Goal: Task Accomplishment & Management: Complete application form

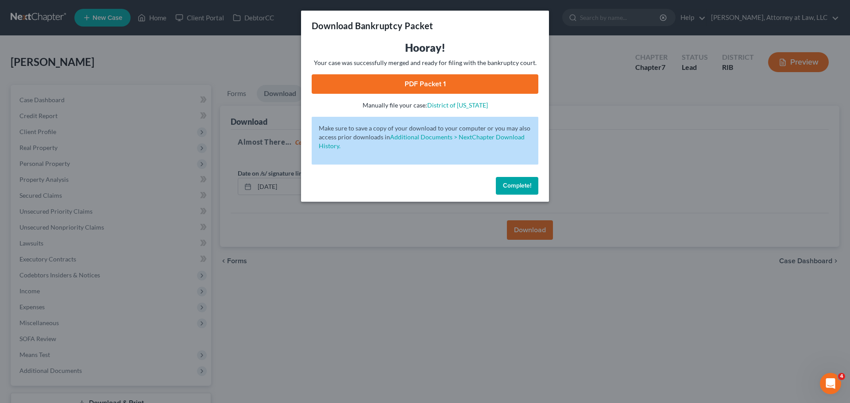
click at [581, 180] on div "Download Bankruptcy Packet Hooray! Your case was successfully merged and ready …" at bounding box center [425, 201] width 850 height 403
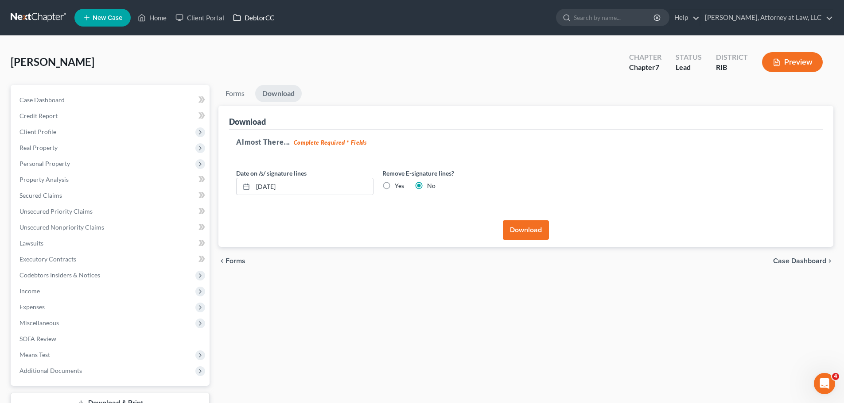
click at [264, 18] on link "DebtorCC" at bounding box center [254, 18] width 50 height 16
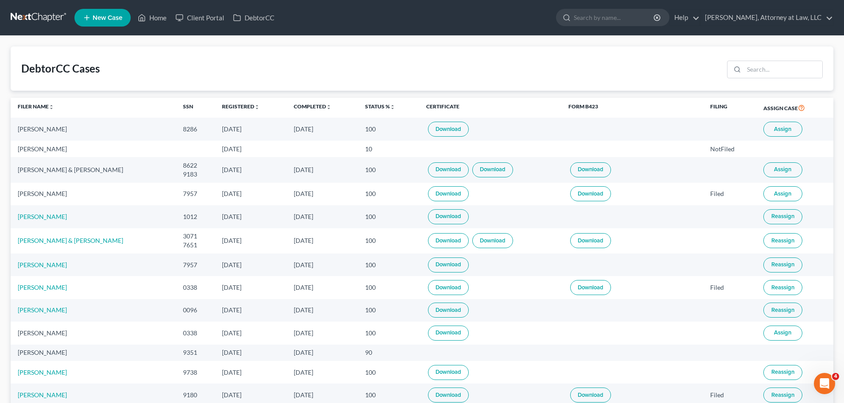
click at [437, 132] on link "Download" at bounding box center [448, 129] width 41 height 15
click at [139, 16] on icon at bounding box center [142, 17] width 8 height 11
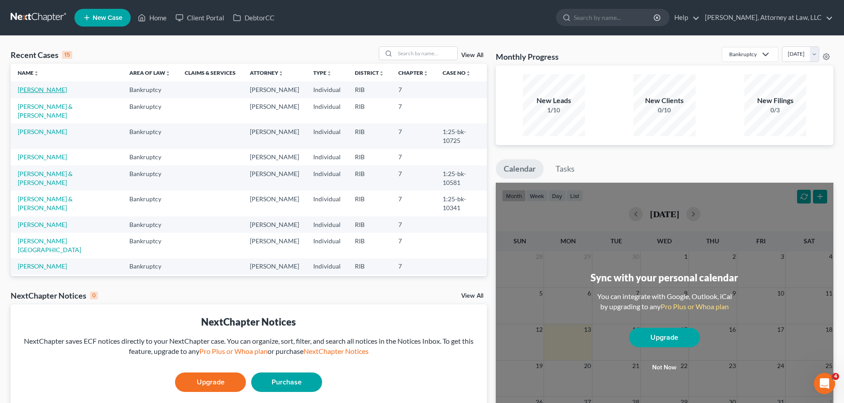
click at [40, 91] on link "[PERSON_NAME]" at bounding box center [42, 90] width 49 height 8
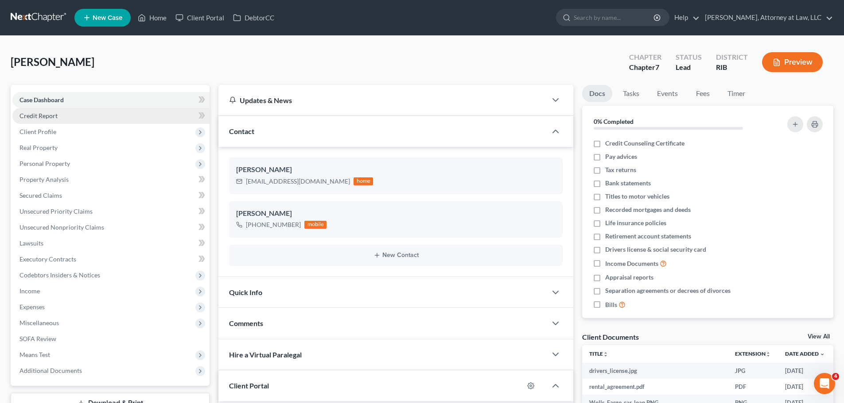
click at [161, 115] on link "Credit Report" at bounding box center [110, 116] width 197 height 16
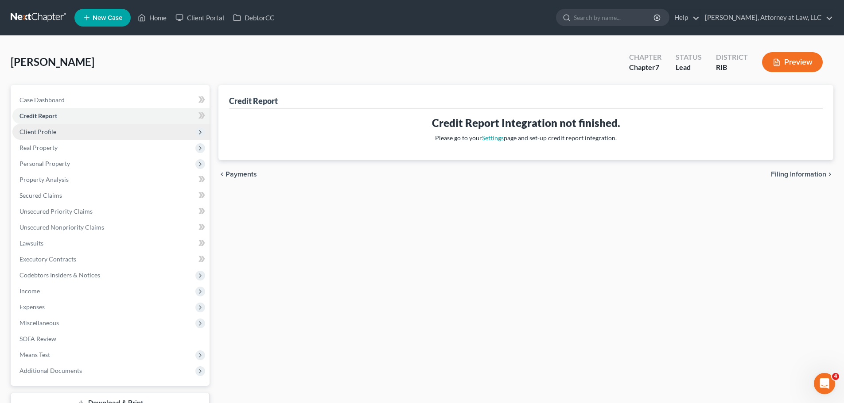
click at [131, 132] on span "Client Profile" at bounding box center [110, 132] width 197 height 16
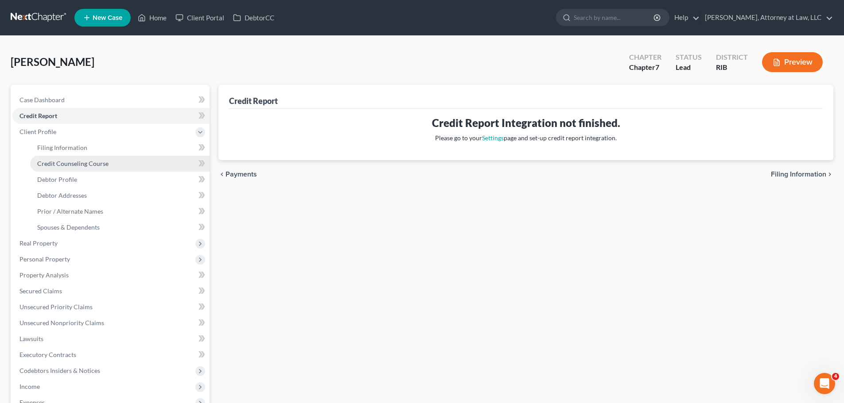
click at [124, 163] on link "Credit Counseling Course" at bounding box center [119, 164] width 179 height 16
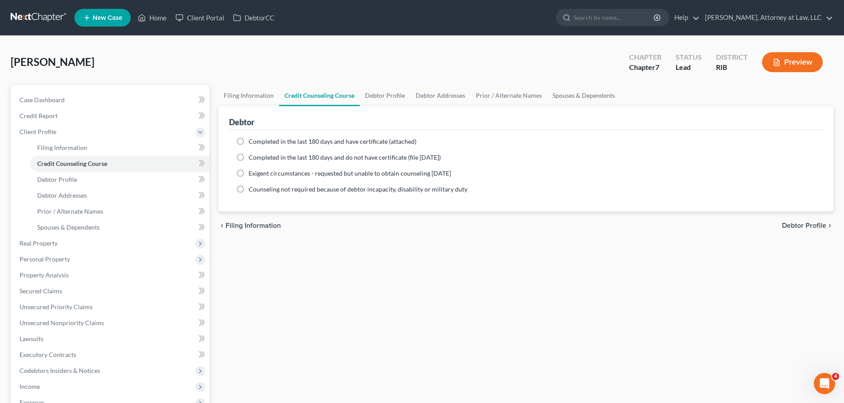
click at [248, 142] on label "Completed in the last 180 days and have certificate (attached)" at bounding box center [332, 141] width 168 height 9
click at [252, 142] on input "Completed in the last 180 days and have certificate (attached)" at bounding box center [255, 140] width 6 height 6
radio input "true"
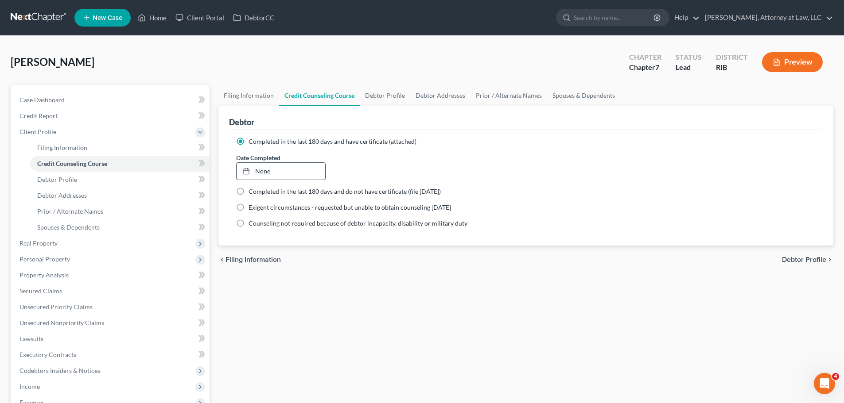
click at [292, 170] on link "None" at bounding box center [280, 171] width 88 height 17
type input "10/13/2025"
click at [391, 95] on link "Debtor Profile" at bounding box center [385, 95] width 50 height 21
select select "0"
select select "2"
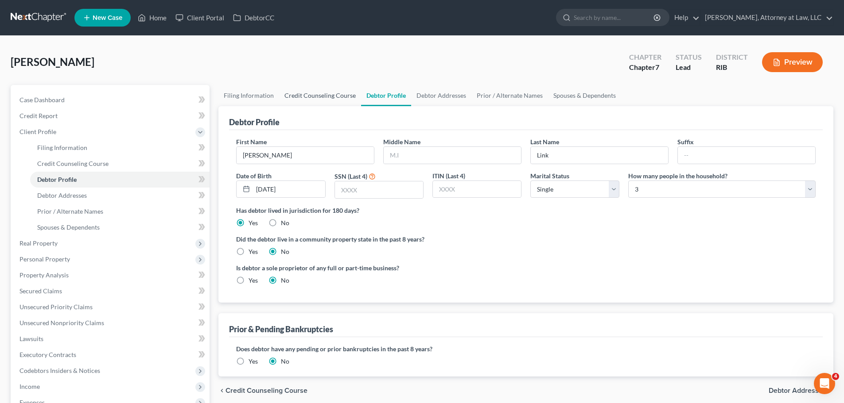
click at [337, 97] on link "Credit Counseling Course" at bounding box center [320, 95] width 82 height 21
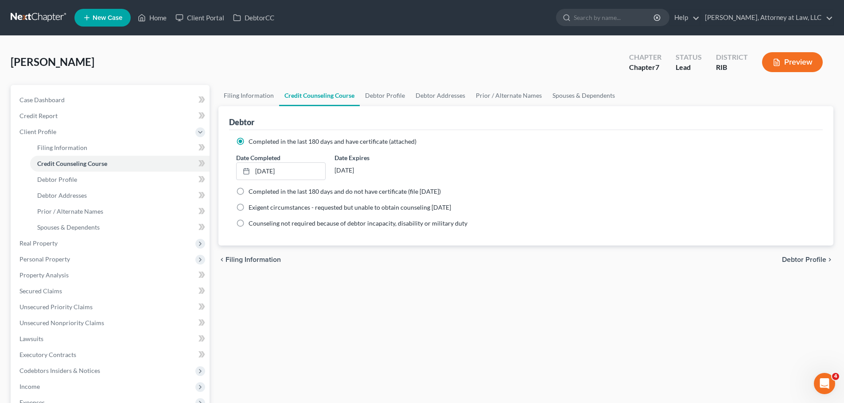
click at [504, 267] on div "chevron_left Filing Information Debtor Profile chevron_right" at bounding box center [525, 260] width 615 height 28
click at [147, 212] on link "Prior / Alternate Names" at bounding box center [119, 212] width 179 height 16
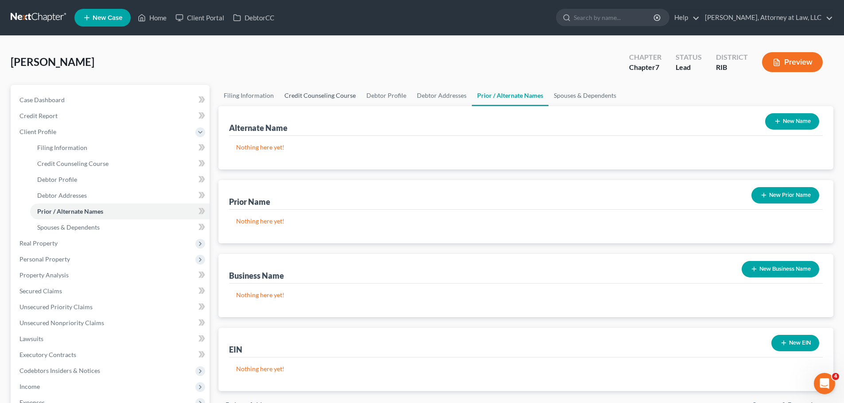
click at [337, 93] on link "Credit Counseling Course" at bounding box center [320, 95] width 82 height 21
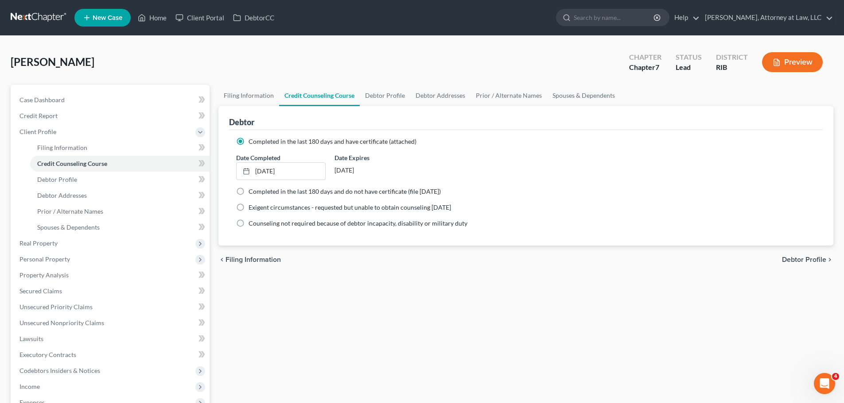
click at [333, 389] on div "Filing Information Credit Counseling Course Debtor Profile Debtor Addresses Pri…" at bounding box center [526, 309] width 624 height 448
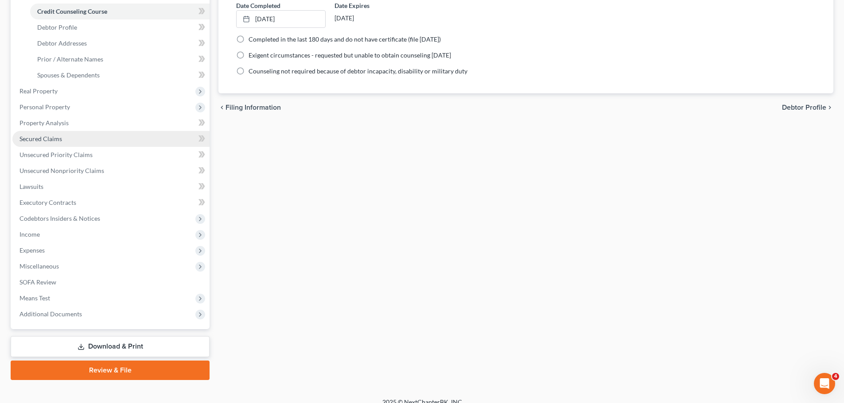
scroll to position [163, 0]
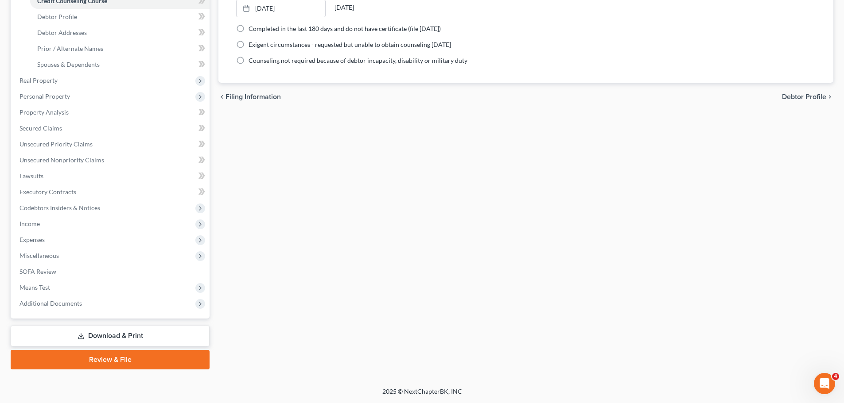
click at [108, 358] on link "Review & File" at bounding box center [110, 359] width 199 height 19
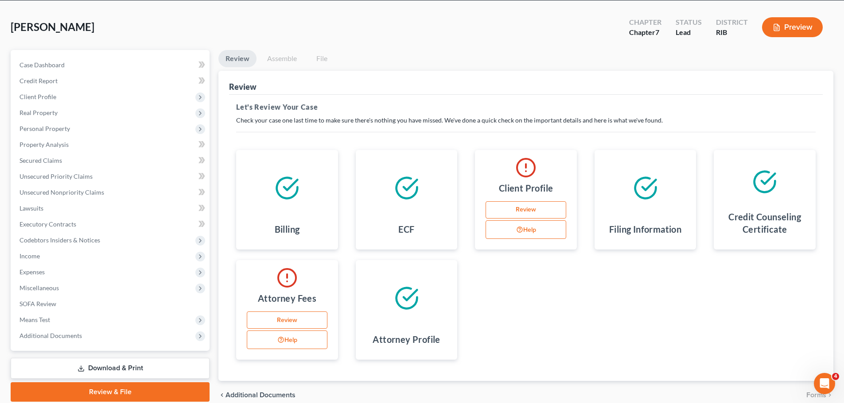
scroll to position [75, 0]
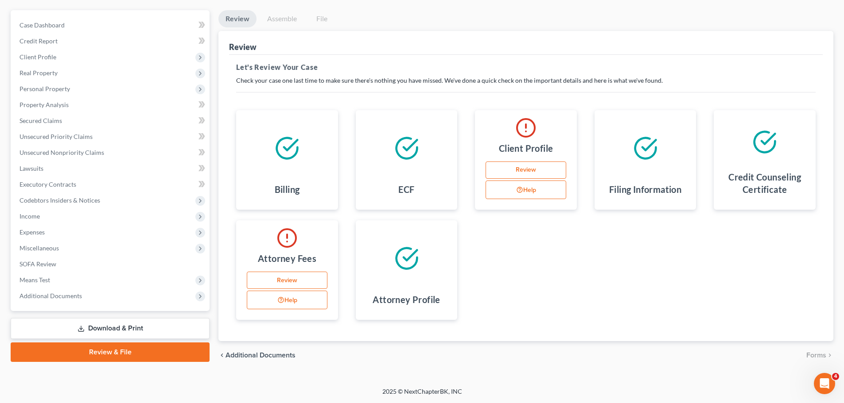
click at [274, 18] on link "Assemble" at bounding box center [282, 18] width 44 height 17
click at [298, 279] on link "Review" at bounding box center [287, 281] width 81 height 18
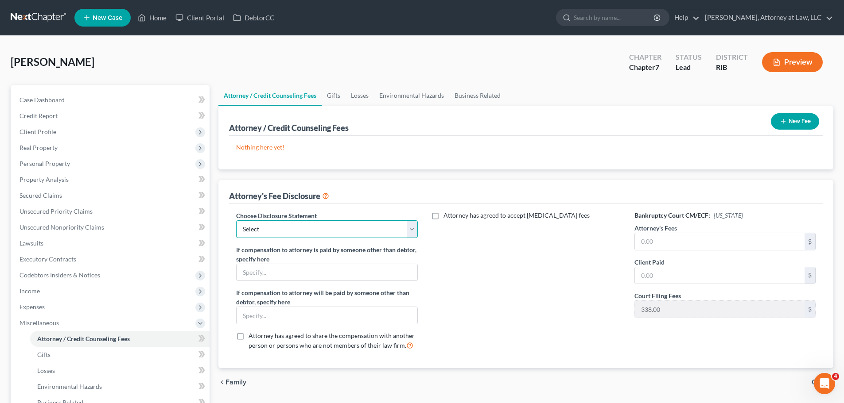
click at [408, 229] on select "Select Chapter 7 Bankruptcy" at bounding box center [326, 230] width 181 height 18
select select "0"
click at [236, 221] on select "Select Chapter 7 Bankruptcy" at bounding box center [326, 230] width 181 height 18
click at [697, 236] on input "text" at bounding box center [720, 241] width 170 height 17
type input "2,000"
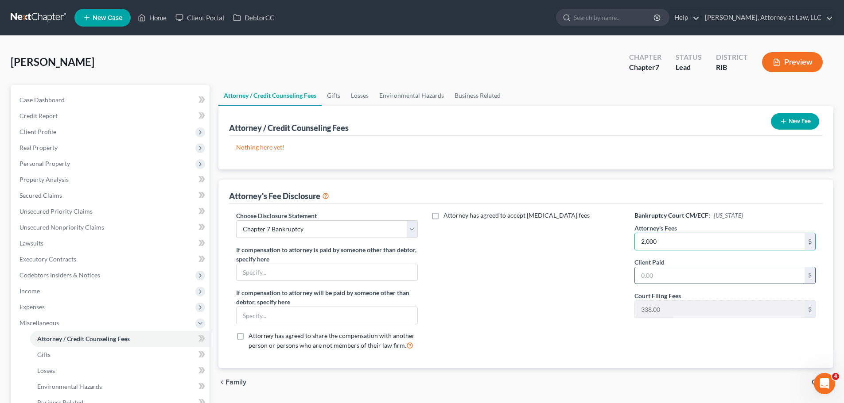
click at [693, 273] on input "text" at bounding box center [720, 275] width 170 height 17
type input "2,000"
click at [329, 96] on link "Gifts" at bounding box center [333, 95] width 24 height 21
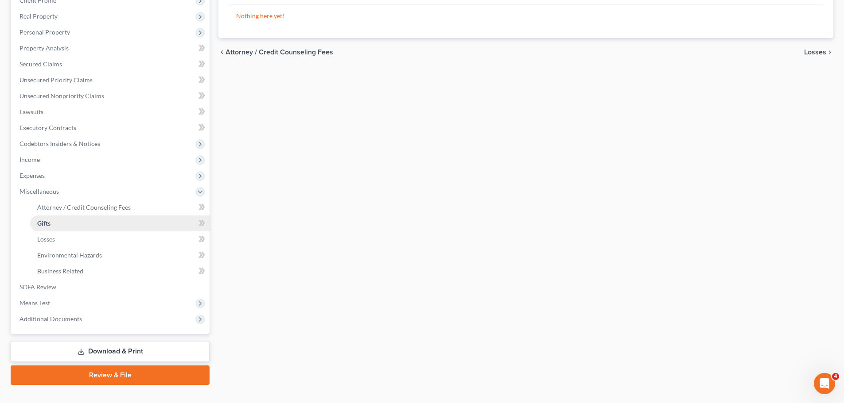
scroll to position [147, 0]
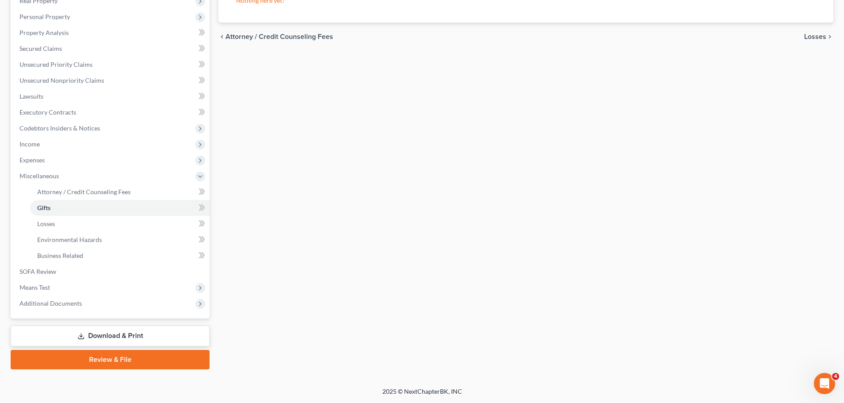
click at [127, 366] on link "Review & File" at bounding box center [110, 359] width 199 height 19
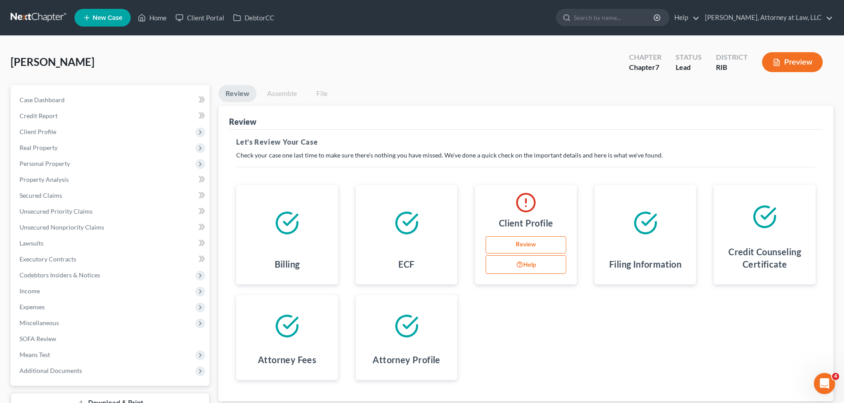
click at [518, 245] on link "Review" at bounding box center [525, 245] width 81 height 18
select select "0"
select select "2"
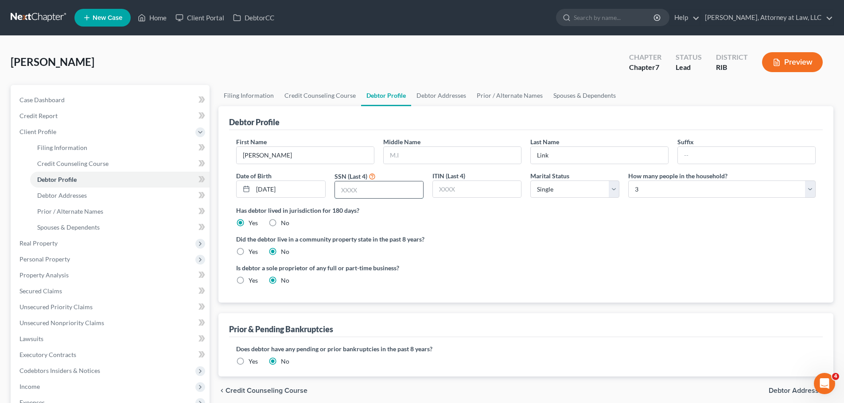
click at [397, 186] on input "text" at bounding box center [379, 190] width 88 height 17
paste input "037-"
type input "0"
type input "8286"
click at [473, 221] on div "Has debtor lived in jurisdiction for 180 days? Yes No Debtor must reside in jur…" at bounding box center [525, 217] width 579 height 22
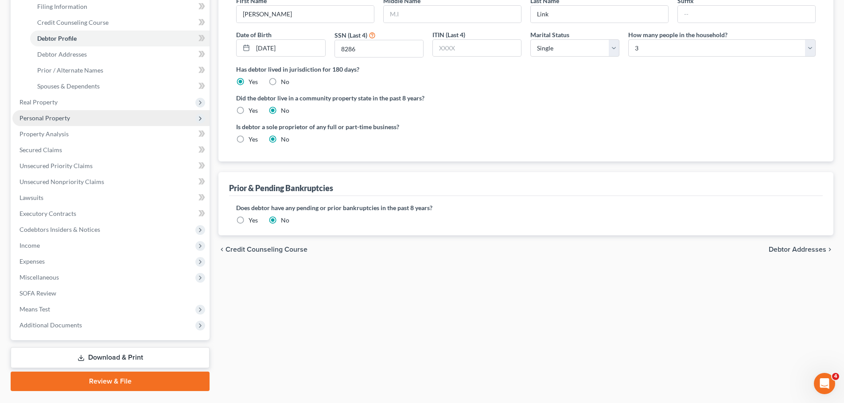
scroll to position [163, 0]
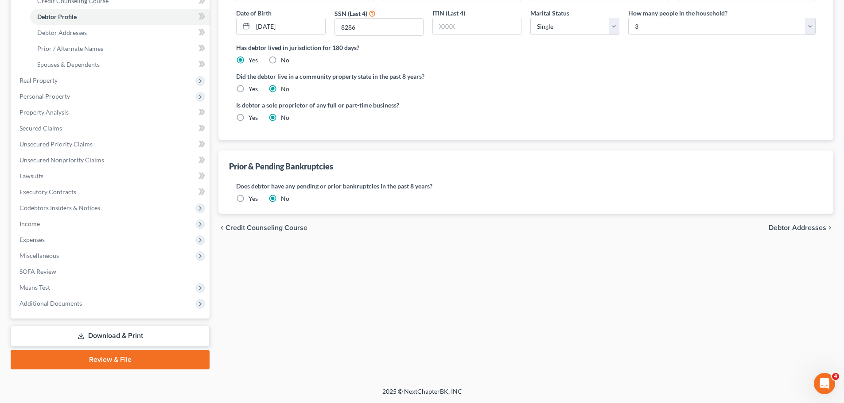
click at [138, 357] on link "Review & File" at bounding box center [110, 359] width 199 height 19
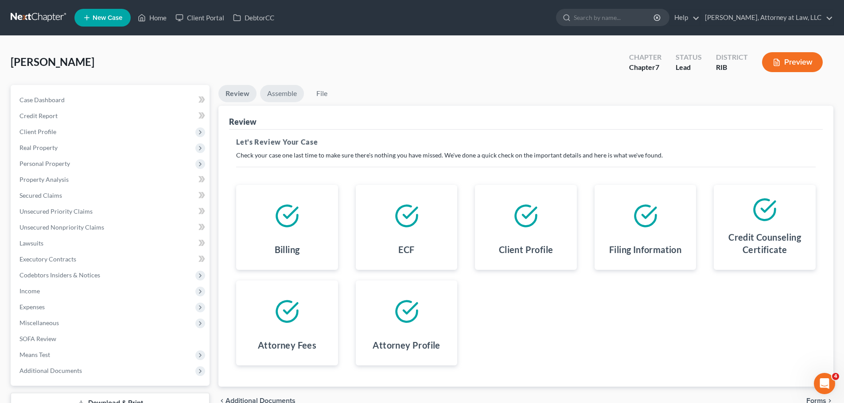
click at [282, 93] on link "Assemble" at bounding box center [282, 93] width 44 height 17
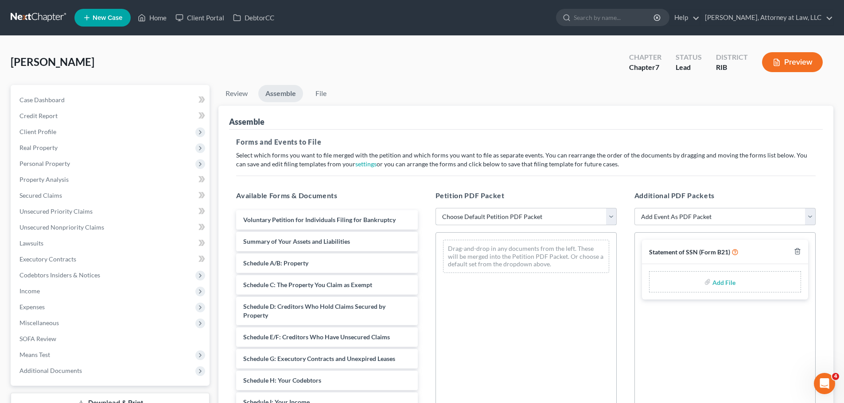
click at [611, 220] on select "Choose Default Petition PDF Packet Emergency Filing (Voluntary Petition and Cre…" at bounding box center [525, 217] width 181 height 18
select select "0"
click at [435, 208] on select "Choose Default Petition PDF Packet Emergency Filing (Voluntary Petition and Cre…" at bounding box center [525, 217] width 181 height 18
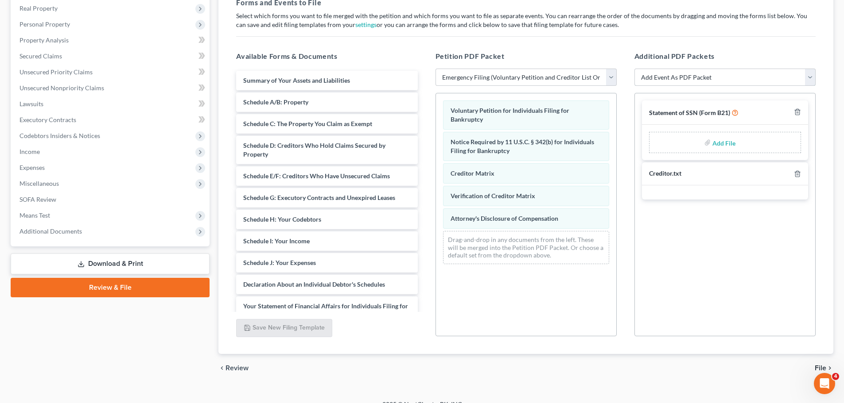
click at [811, 77] on select "Add Event As PDF Packet Certificate of Credit Counseling (Obtained prior to fil…" at bounding box center [724, 78] width 181 height 18
select select "0"
click at [634, 69] on select "Add Event As PDF Packet Certificate of Credit Counseling (Obtained prior to fil…" at bounding box center [724, 78] width 181 height 18
select select
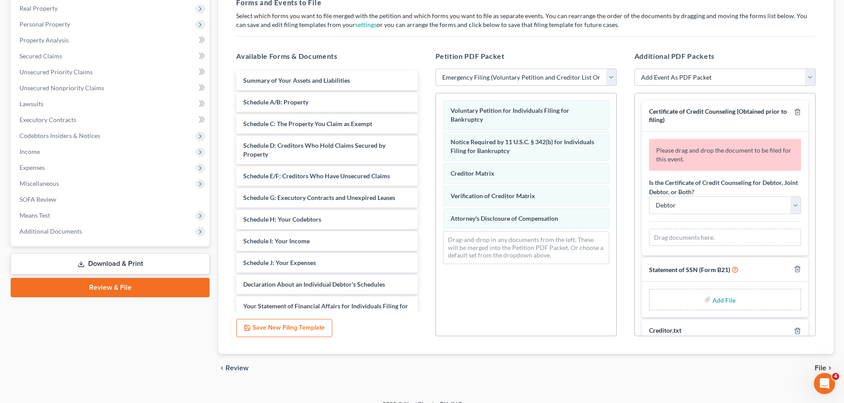
click at [712, 236] on div "Drag documents here." at bounding box center [725, 238] width 152 height 18
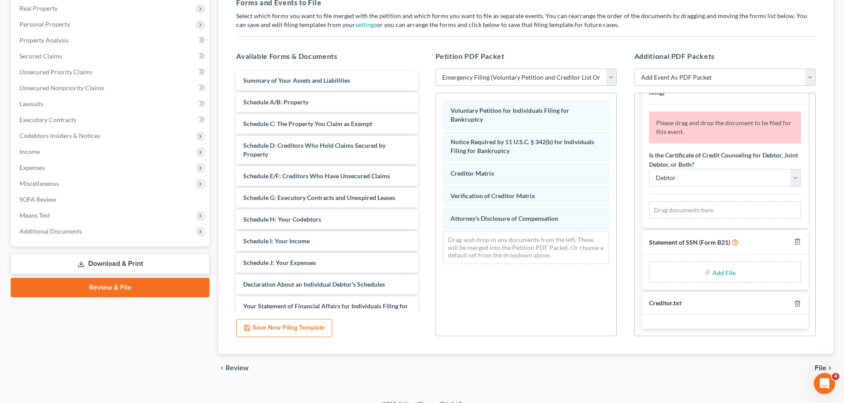
scroll to position [21, 0]
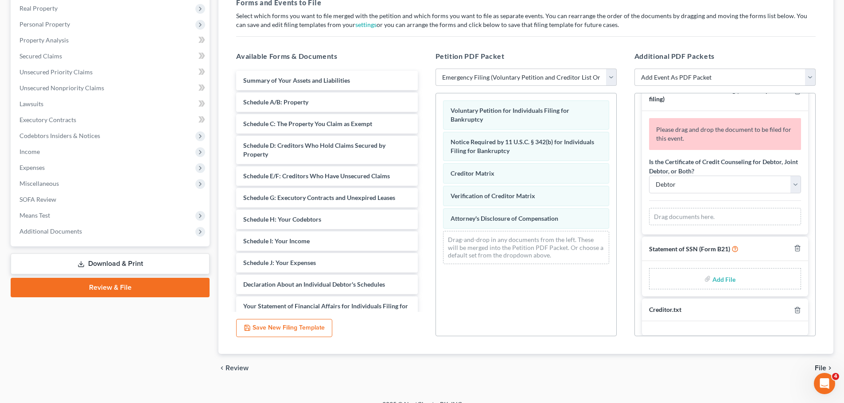
click at [707, 218] on div "Drag documents here." at bounding box center [725, 217] width 152 height 18
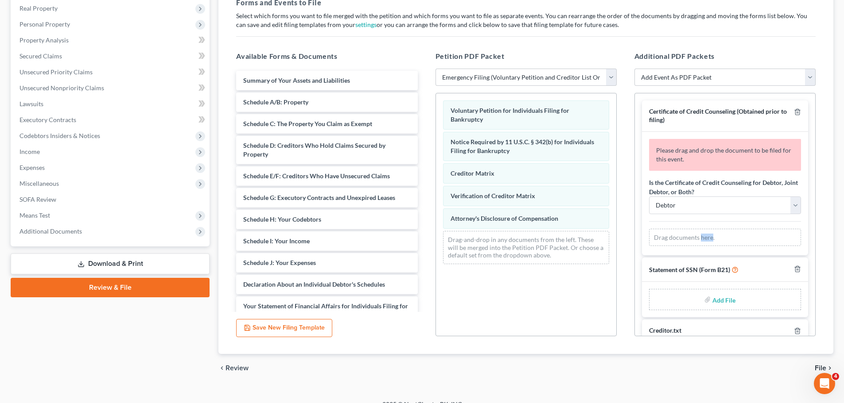
scroll to position [1, 0]
click at [169, 235] on span "Additional Documents" at bounding box center [110, 232] width 197 height 16
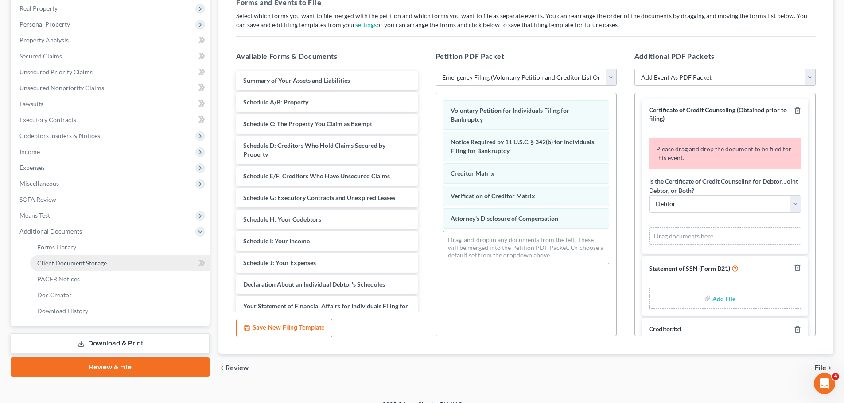
click at [153, 259] on link "Client Document Storage" at bounding box center [119, 264] width 179 height 16
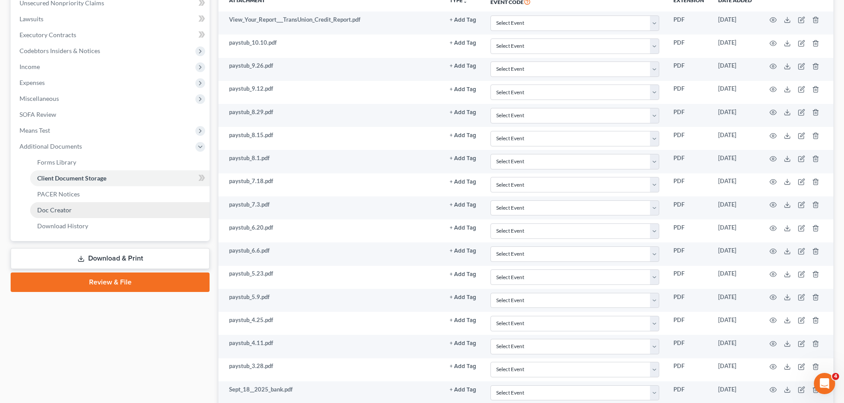
scroll to position [225, 0]
click at [132, 275] on link "Review & File" at bounding box center [110, 281] width 199 height 19
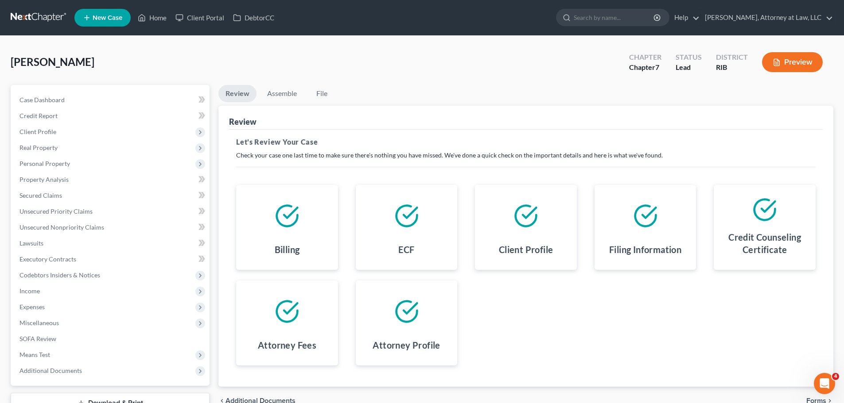
click at [769, 217] on icon at bounding box center [764, 210] width 25 height 25
click at [270, 93] on link "Assemble" at bounding box center [282, 93] width 44 height 17
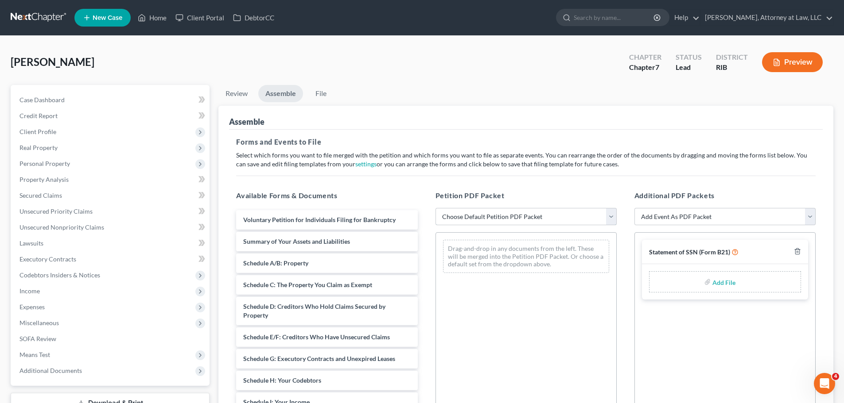
click at [612, 217] on select "Choose Default Petition PDF Packet Emergency Filing (Voluntary Petition and Cre…" at bounding box center [525, 217] width 181 height 18
select select "0"
click at [435, 208] on select "Choose Default Petition PDF Packet Emergency Filing (Voluntary Petition and Cre…" at bounding box center [525, 217] width 181 height 18
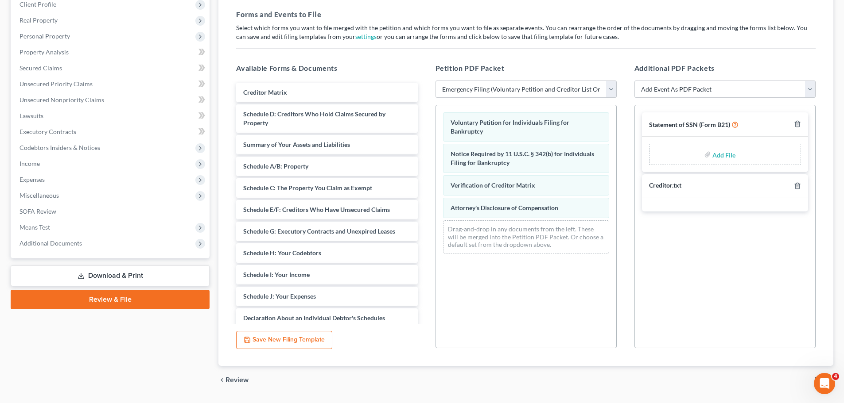
click at [806, 91] on select "Add Event As PDF Packet Certificate of Credit Counseling (Obtained prior to fil…" at bounding box center [724, 90] width 181 height 18
select select "0"
click at [634, 81] on select "Add Event As PDF Packet Certificate of Credit Counseling (Obtained prior to fil…" at bounding box center [724, 90] width 181 height 18
select select
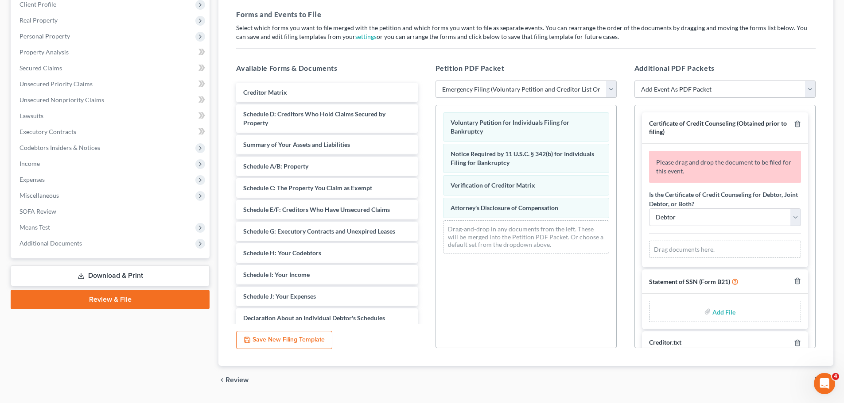
click at [755, 164] on span "Please drag and drop the document to be filed for this event." at bounding box center [723, 167] width 135 height 16
click at [791, 216] on select "Debtor Joint Debtor Debtor and Joint Debtor" at bounding box center [725, 218] width 152 height 18
click at [771, 185] on div "Please drag and drop the document to be filed for this event. Is the Certificat…" at bounding box center [725, 206] width 166 height 124
click at [765, 245] on div "Drag documents here." at bounding box center [725, 250] width 152 height 18
click at [143, 243] on span "Additional Documents" at bounding box center [110, 244] width 197 height 16
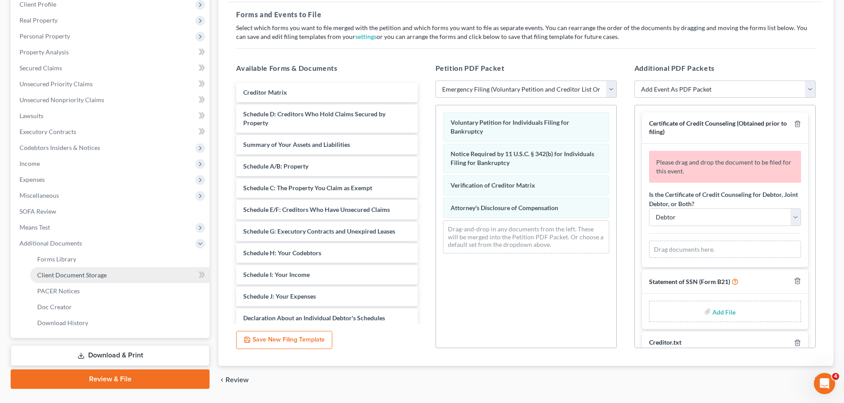
click at [131, 275] on link "Client Document Storage" at bounding box center [119, 275] width 179 height 16
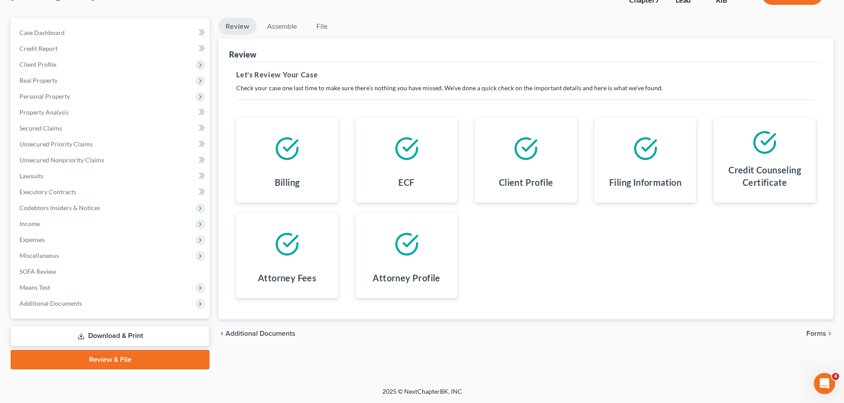
scroll to position [67, 0]
click at [285, 24] on link "Assemble" at bounding box center [282, 26] width 44 height 17
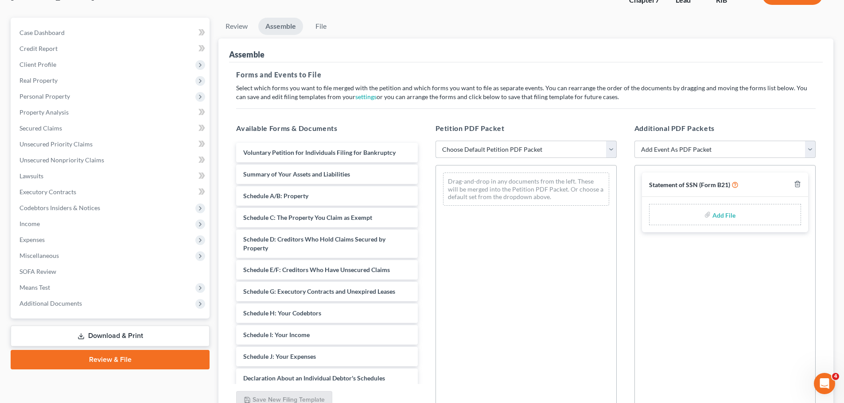
click at [613, 147] on select "Choose Default Petition PDF Packet Emergency Filing (Voluntary Petition and Cre…" at bounding box center [525, 150] width 181 height 18
select select "0"
click at [435, 141] on select "Choose Default Petition PDF Packet Emergency Filing (Voluntary Petition and Cre…" at bounding box center [525, 150] width 181 height 18
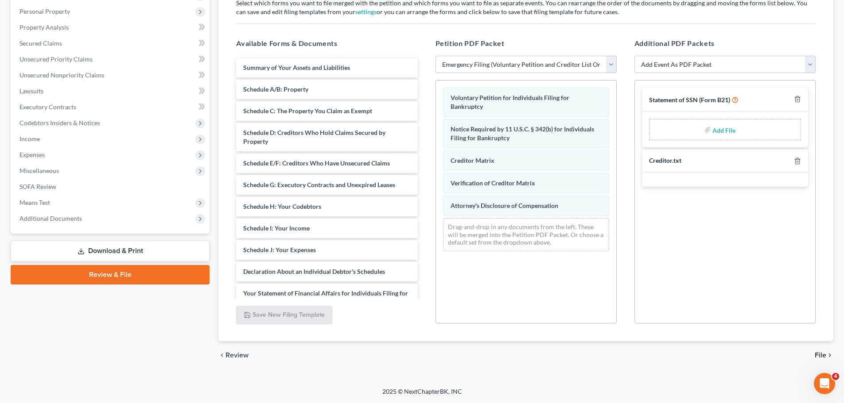
scroll to position [0, 0]
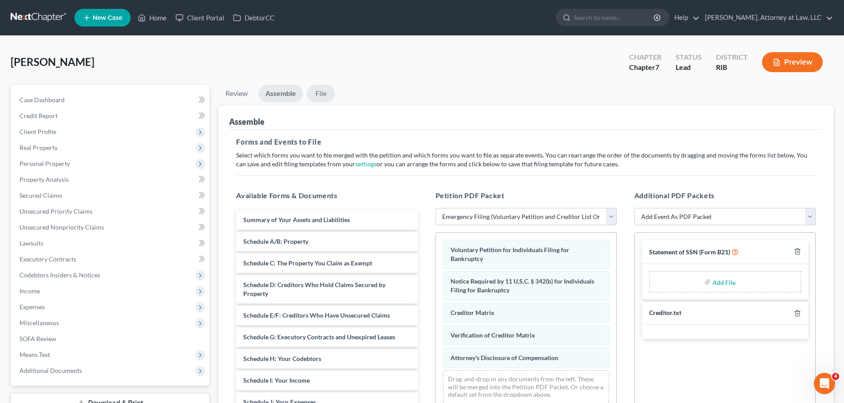
click at [326, 93] on link "File" at bounding box center [320, 93] width 28 height 17
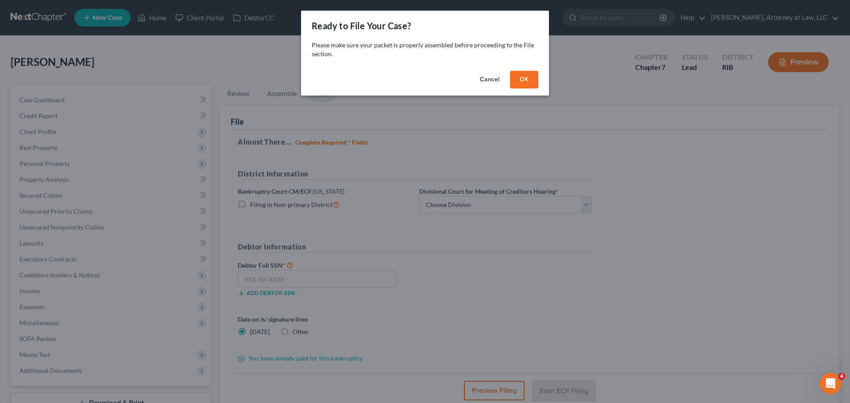
click at [525, 74] on button "OK" at bounding box center [524, 80] width 28 height 18
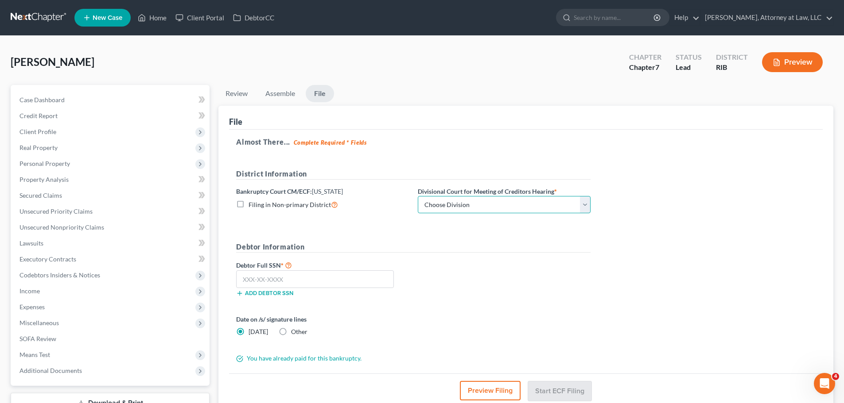
click at [587, 209] on select "Choose Division Providence" at bounding box center [504, 205] width 173 height 18
select select "0"
click at [418, 196] on select "Choose Division Providence" at bounding box center [504, 205] width 173 height 18
click at [306, 283] on input "text" at bounding box center [315, 280] width 158 height 18
paste input "037-58-8286"
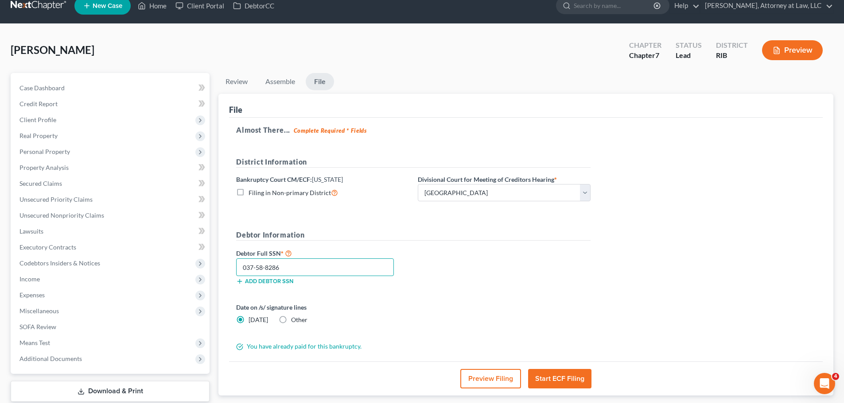
scroll to position [12, 0]
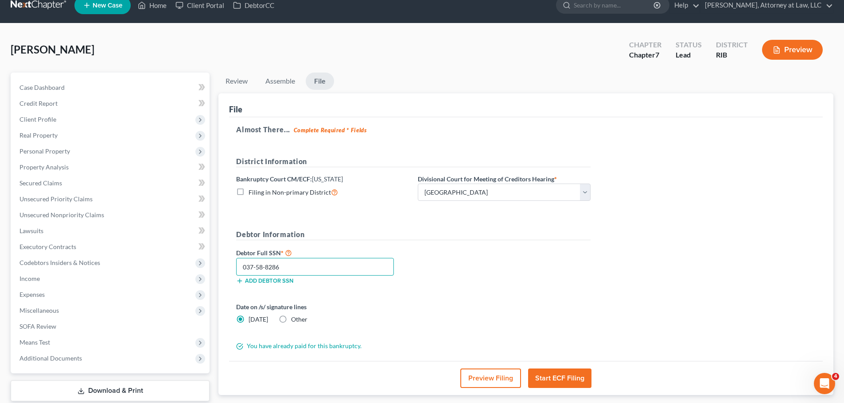
type input "037-58-8286"
click at [491, 385] on button "Preview Filing" at bounding box center [490, 378] width 61 height 19
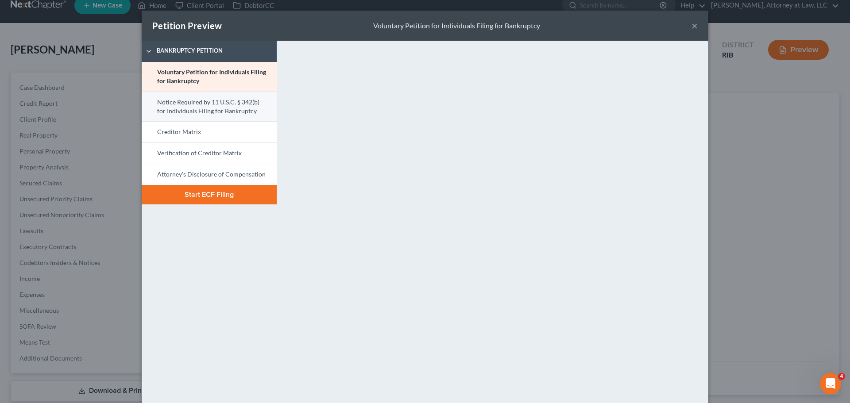
click at [209, 112] on link "Notice Required by 11 U.S.C. § 342(b) for Individuals Filing for Bankruptcy" at bounding box center [209, 107] width 135 height 30
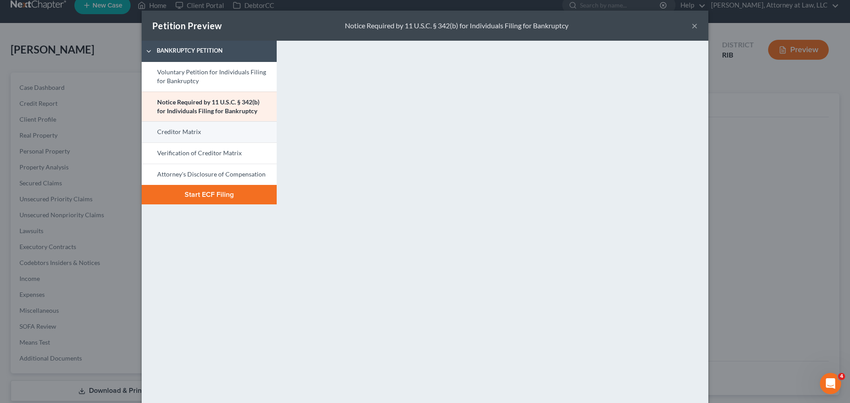
click at [207, 129] on link "Creditor Matrix" at bounding box center [209, 131] width 135 height 21
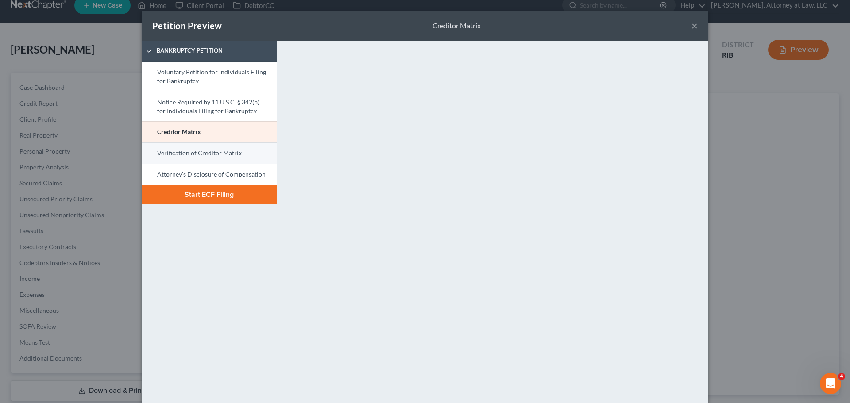
click at [203, 155] on link "Verification of Creditor Matrix" at bounding box center [209, 153] width 135 height 21
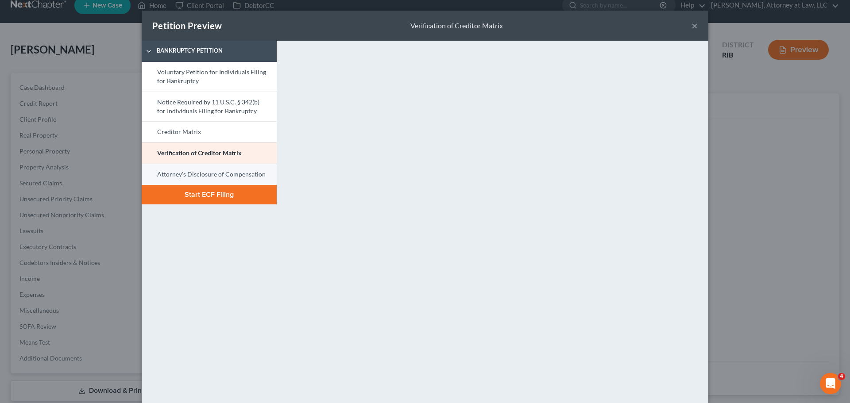
click at [211, 177] on link "Attorney's Disclosure of Compensation" at bounding box center [209, 174] width 135 height 21
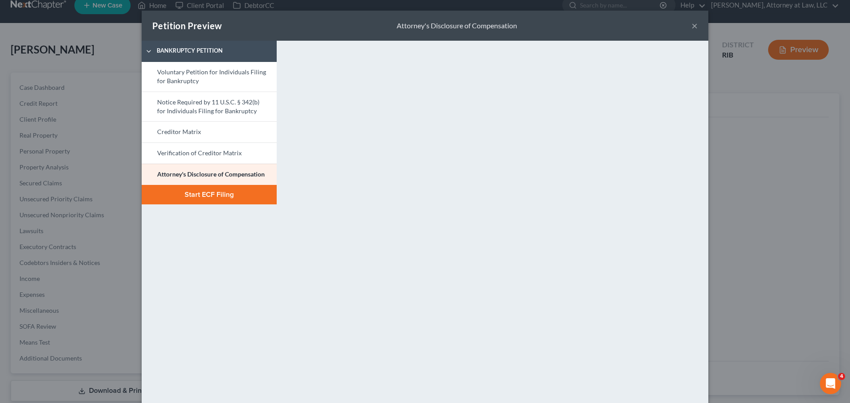
click at [215, 192] on button "Start ECF Filing" at bounding box center [209, 194] width 135 height 19
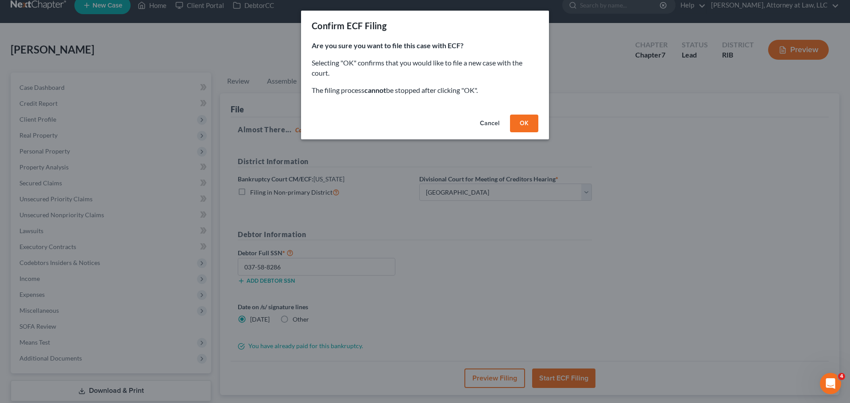
click at [531, 123] on button "OK" at bounding box center [524, 124] width 28 height 18
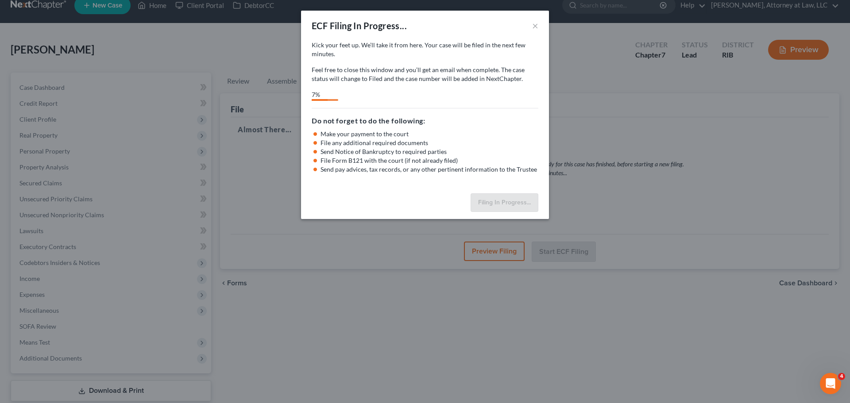
select select "0"
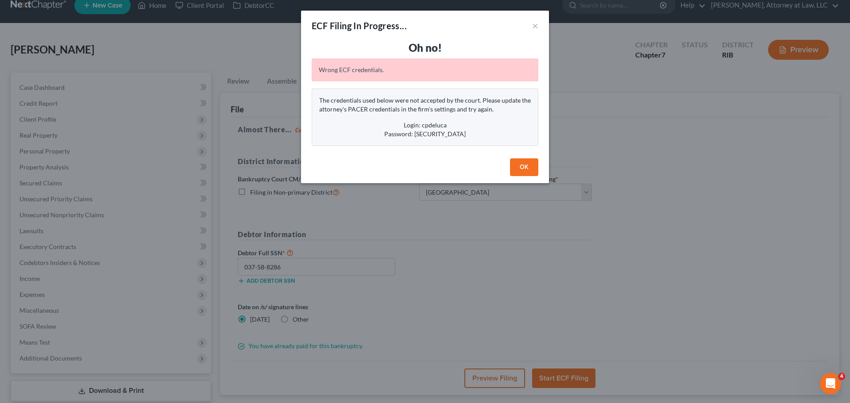
click at [520, 167] on button "OK" at bounding box center [524, 168] width 28 height 18
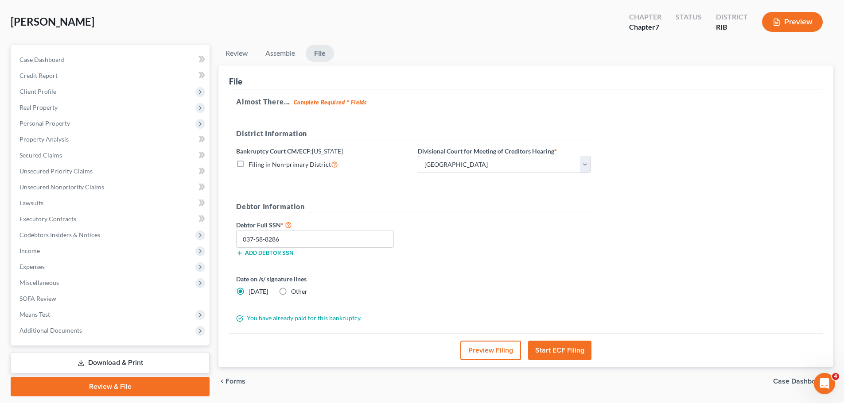
scroll to position [67, 0]
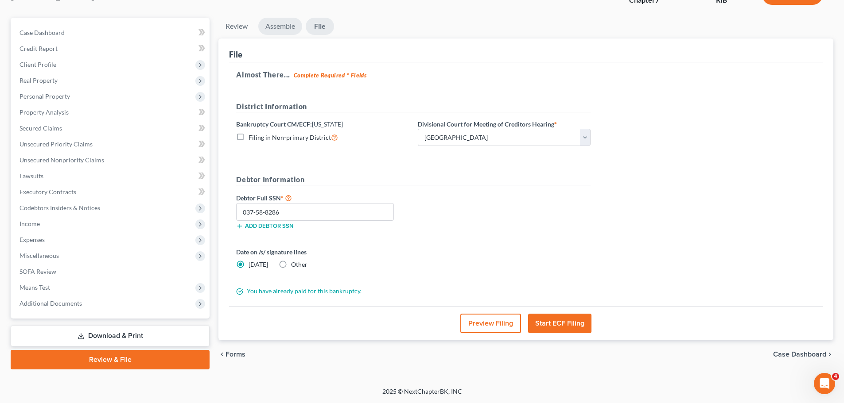
click at [282, 32] on link "Assemble" at bounding box center [280, 26] width 44 height 17
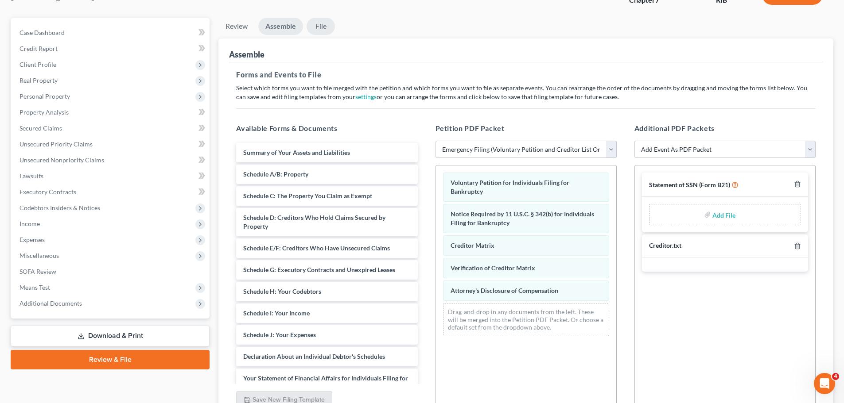
click at [320, 31] on link "File" at bounding box center [320, 26] width 28 height 17
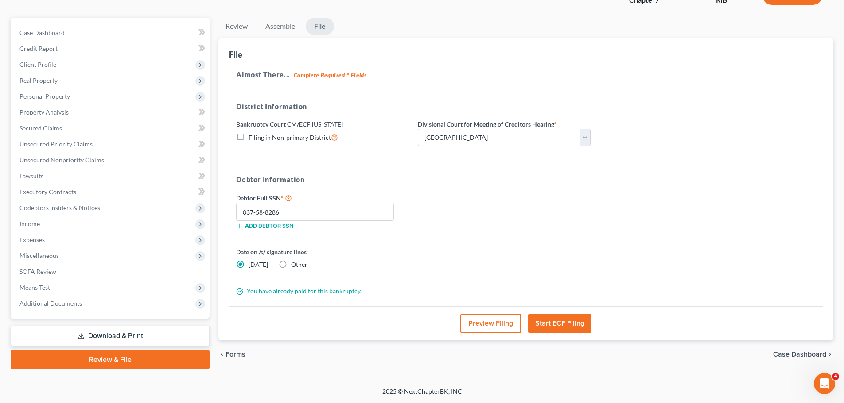
click at [546, 330] on button "Start ECF Filing" at bounding box center [559, 323] width 63 height 19
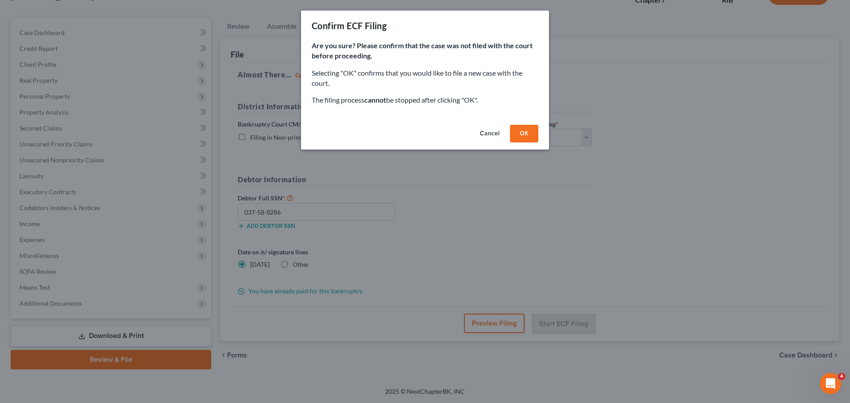
click at [522, 139] on button "OK" at bounding box center [524, 134] width 28 height 18
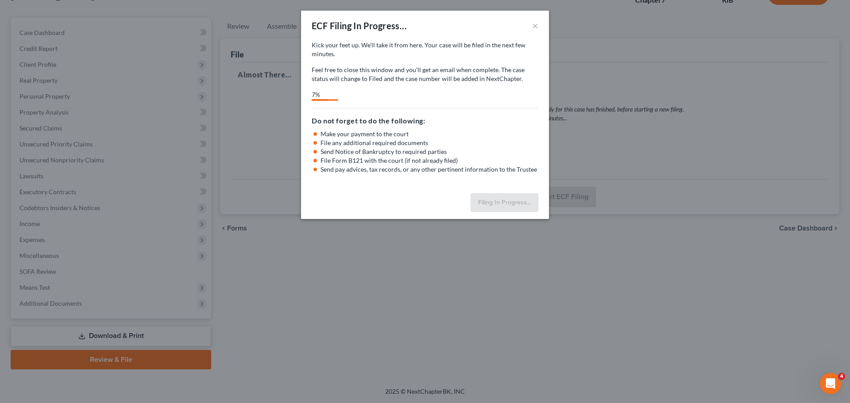
select select "0"
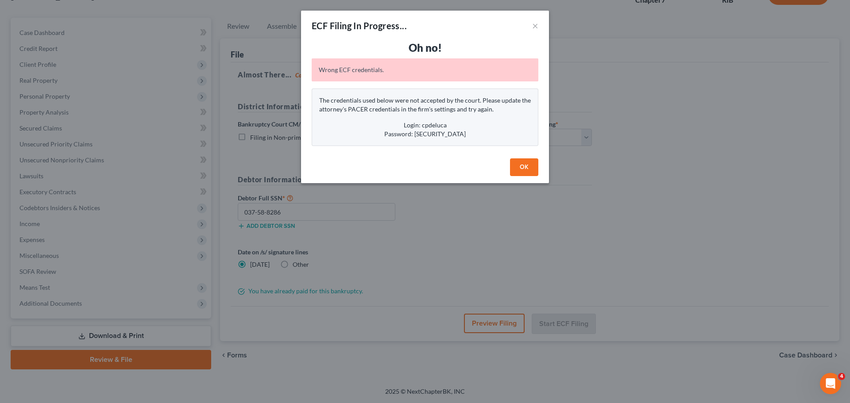
click at [519, 162] on button "OK" at bounding box center [524, 168] width 28 height 18
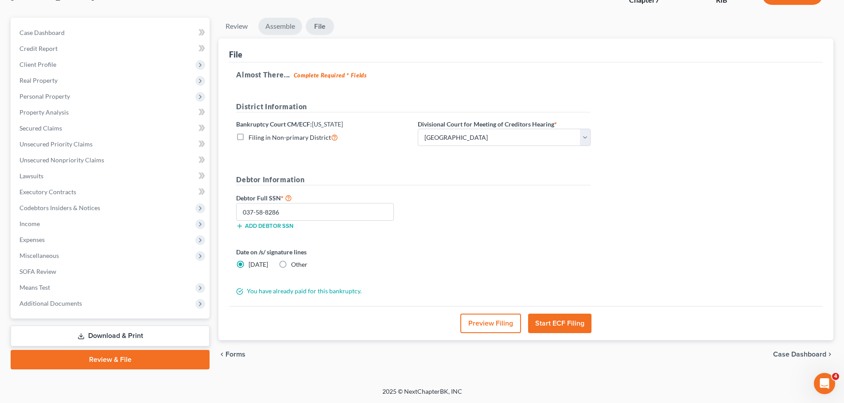
click at [284, 25] on link "Assemble" at bounding box center [280, 26] width 44 height 17
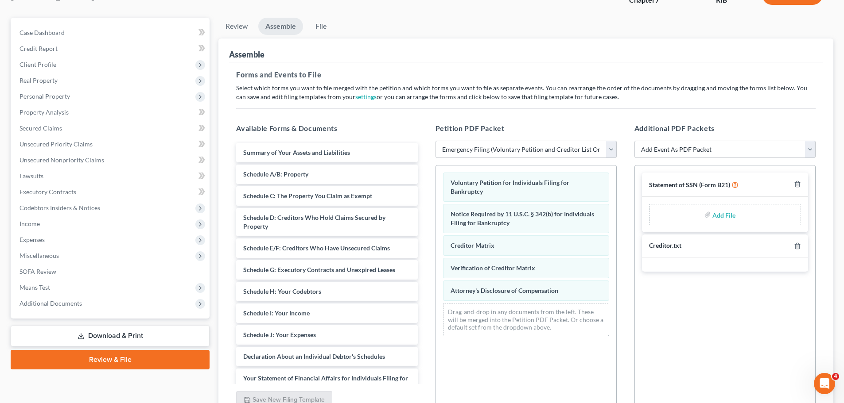
click at [87, 340] on link "Download & Print" at bounding box center [110, 336] width 199 height 21
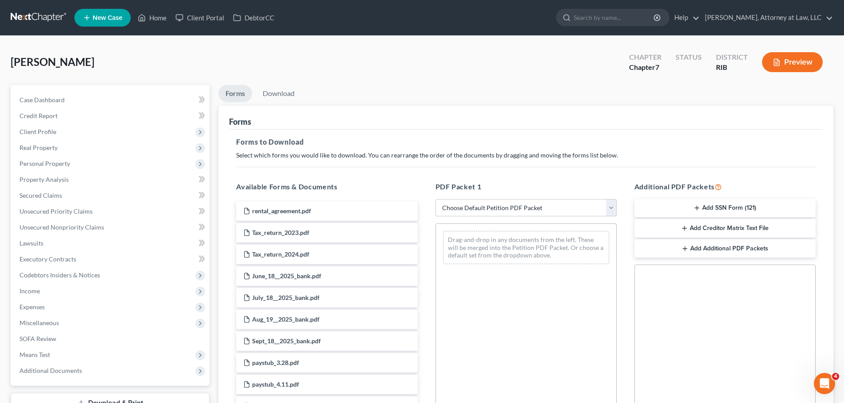
click at [611, 208] on select "Choose Default Petition PDF Packet Complete Bankruptcy Petition (all forms and …" at bounding box center [525, 208] width 181 height 18
select select "1"
click at [438, 199] on select "Choose Default Petition PDF Packet Complete Bankruptcy Petition (all forms and …" at bounding box center [525, 208] width 181 height 18
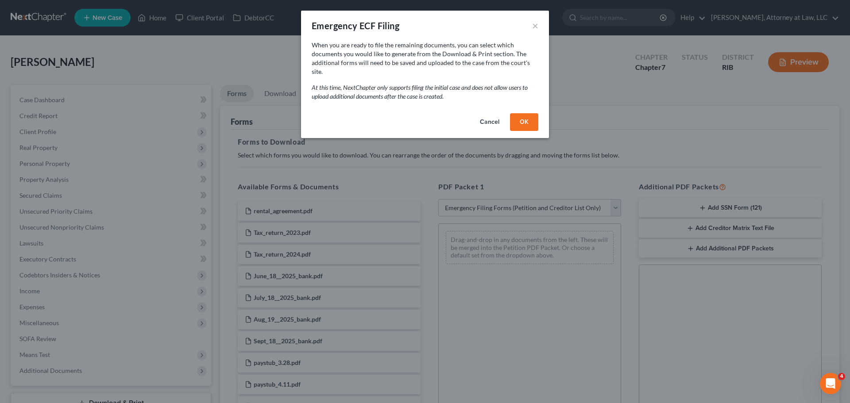
click at [527, 113] on button "OK" at bounding box center [524, 122] width 28 height 18
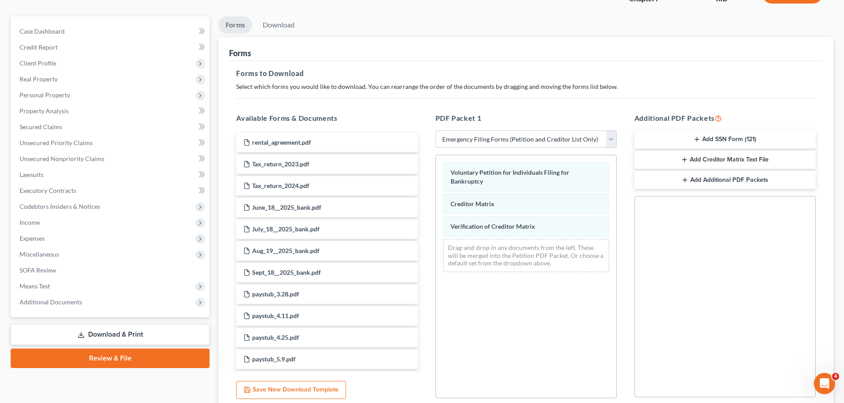
scroll to position [70, 0]
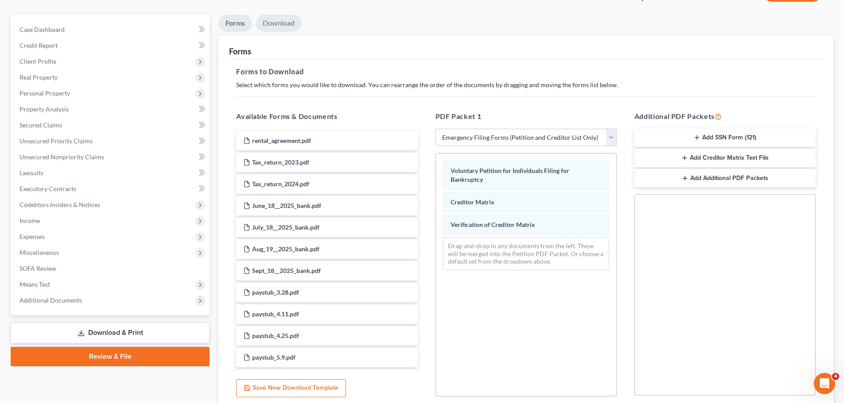
click at [287, 23] on link "Download" at bounding box center [279, 23] width 46 height 17
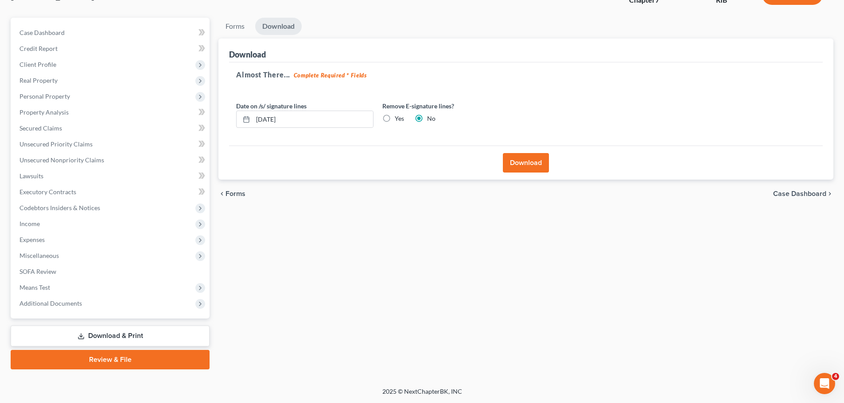
scroll to position [67, 0]
click at [519, 163] on button "Download" at bounding box center [526, 162] width 46 height 19
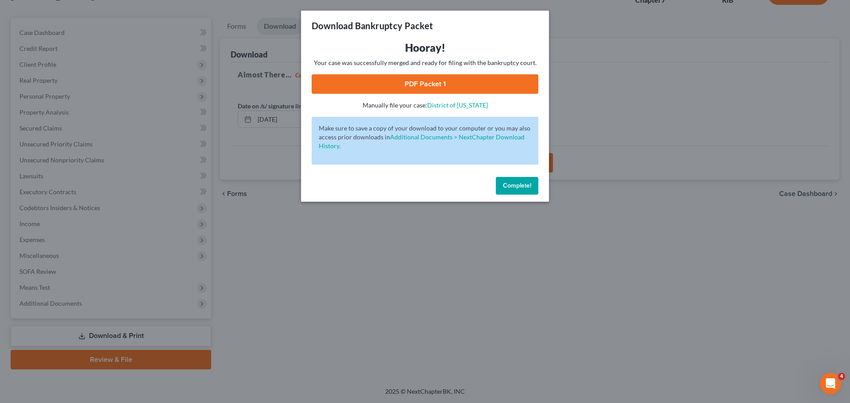
click at [449, 84] on link "PDF Packet 1" at bounding box center [425, 83] width 227 height 19
click at [455, 136] on link "Additional Documents > NextChapter Download History." at bounding box center [422, 141] width 206 height 16
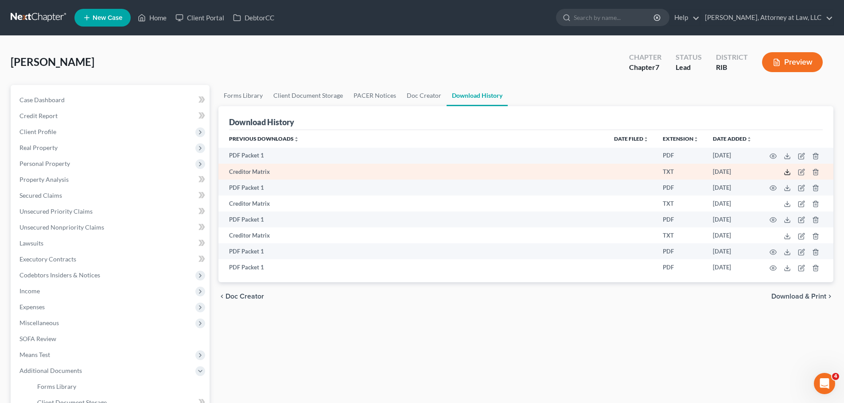
click at [785, 172] on icon at bounding box center [786, 172] width 7 height 7
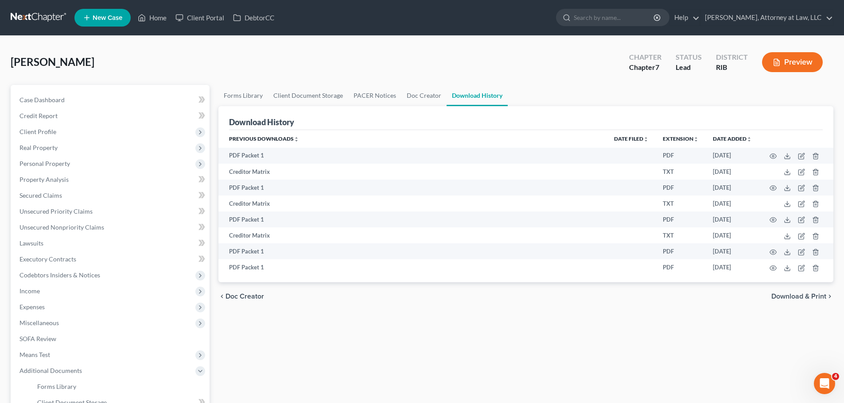
drag, startPoint x: 751, startPoint y: 94, endPoint x: 762, endPoint y: 109, distance: 18.7
click at [751, 94] on ul "Forms Library Client Document Storage PACER Notices Doc Creator Download History" at bounding box center [525, 95] width 615 height 21
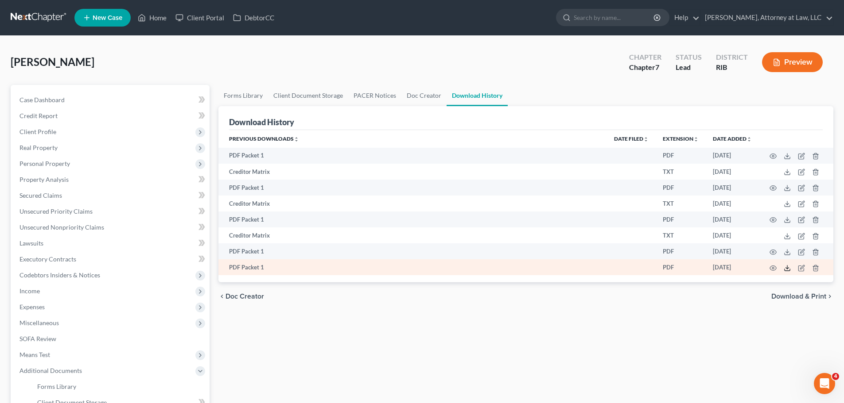
click at [786, 267] on icon at bounding box center [786, 268] width 7 height 7
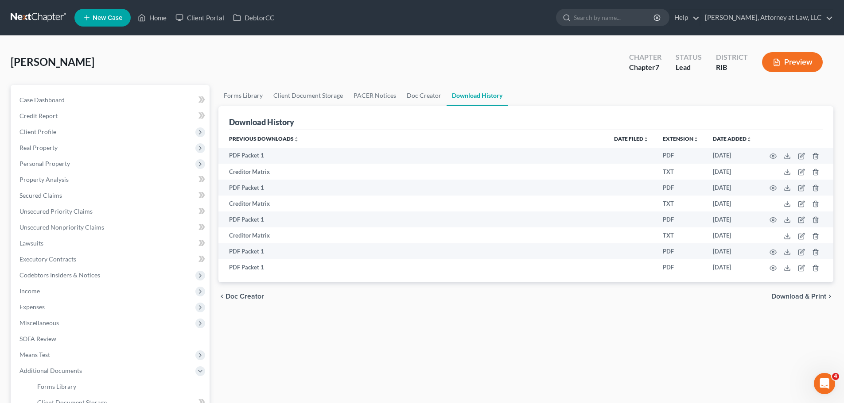
click at [551, 68] on div "Link, Michelle Upgraded Chapter Chapter 7 Status Lead District RIB Preview" at bounding box center [422, 65] width 822 height 39
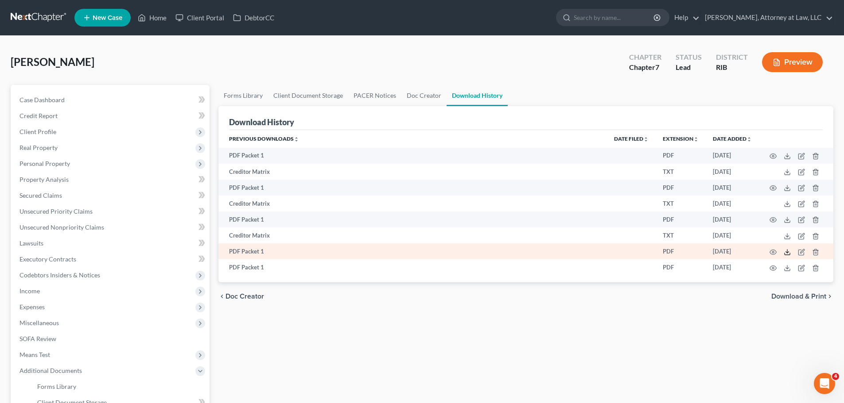
click at [787, 254] on icon at bounding box center [786, 252] width 7 height 7
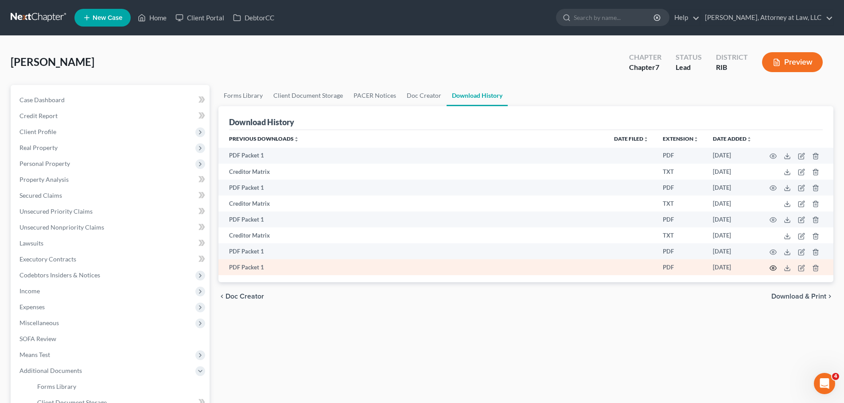
click at [773, 268] on icon "button" at bounding box center [772, 268] width 7 height 7
